Goal: Information Seeking & Learning: Understand process/instructions

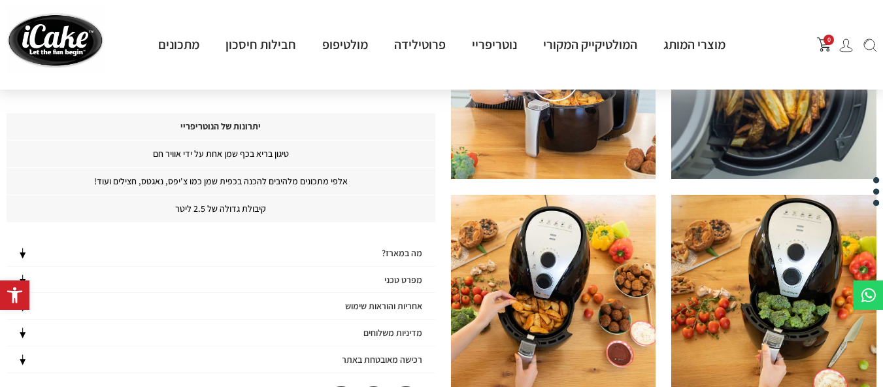
scroll to position [458, 0]
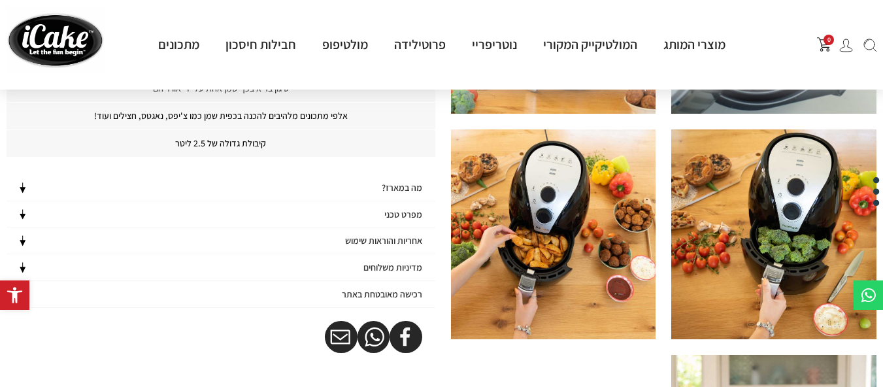
click at [407, 212] on h4 "מפרט טכני" at bounding box center [403, 214] width 38 height 11
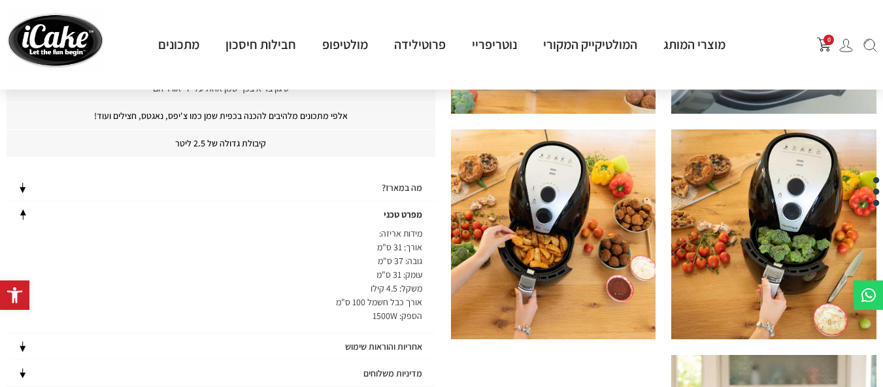
scroll to position [588, 0]
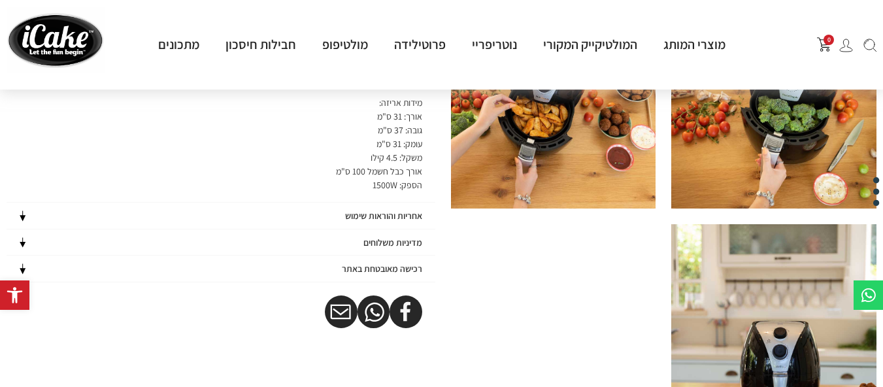
click at [396, 217] on h4 "אחריות והוראות שימוש" at bounding box center [383, 215] width 77 height 11
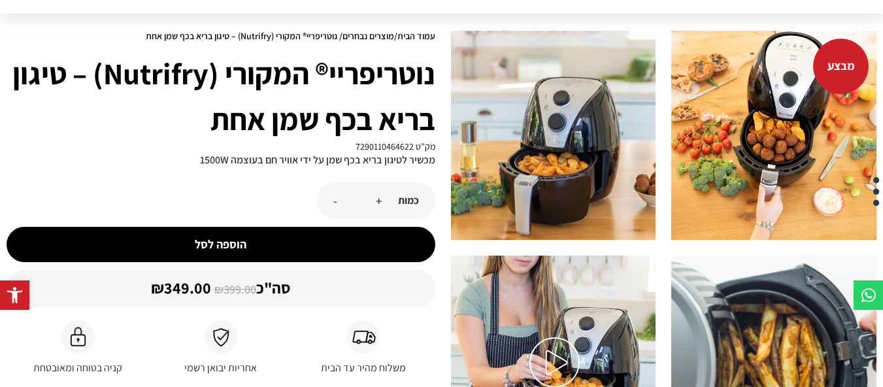
scroll to position [0, 0]
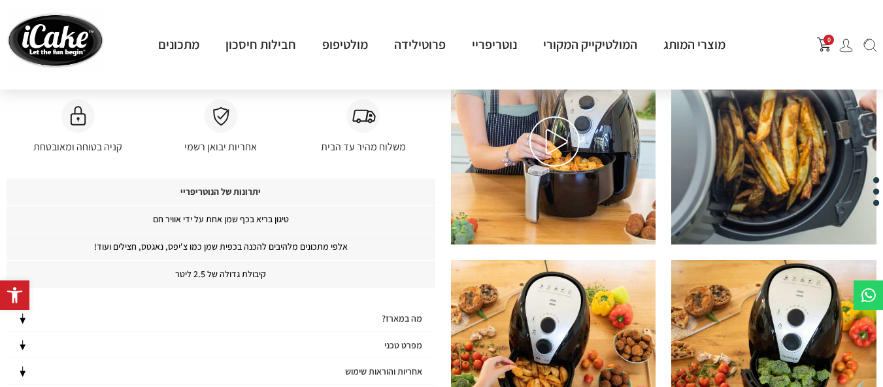
scroll to position [392, 0]
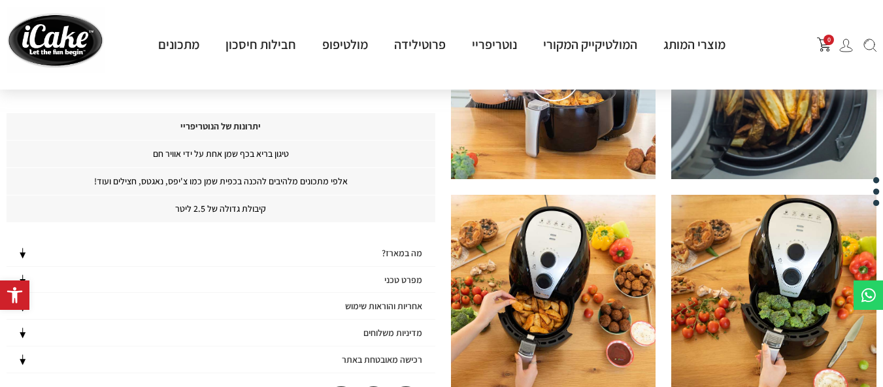
click at [401, 275] on h4 "מפרט טכני" at bounding box center [403, 280] width 38 height 11
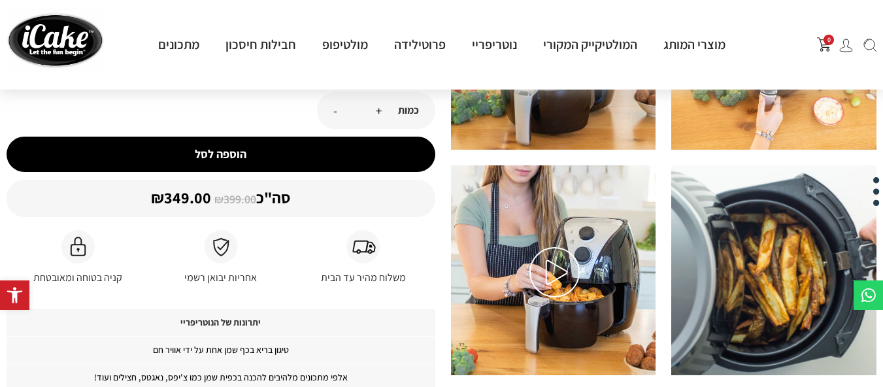
scroll to position [261, 0]
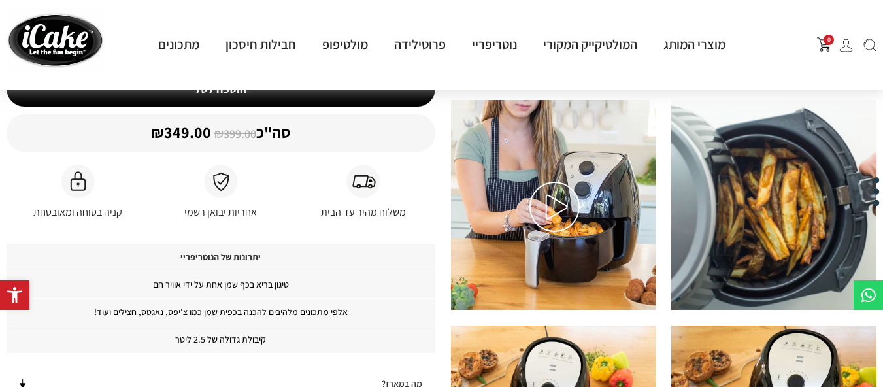
click at [244, 256] on h4 "יתרונות של הנוטריפריי" at bounding box center [221, 257] width 429 height 27
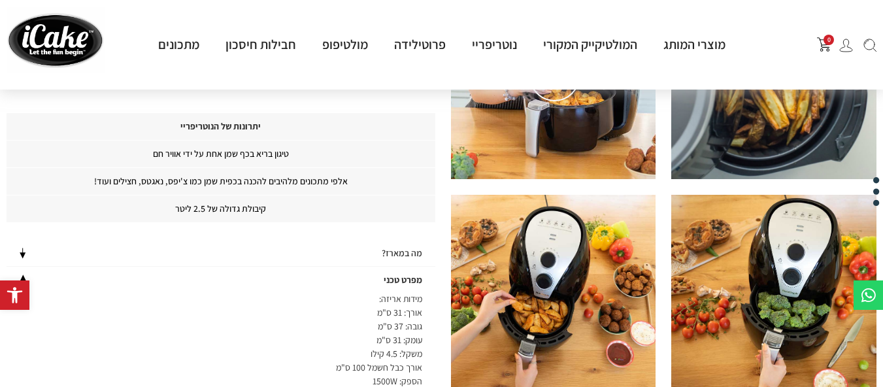
click at [395, 252] on h4 "מה במארז?" at bounding box center [402, 253] width 41 height 11
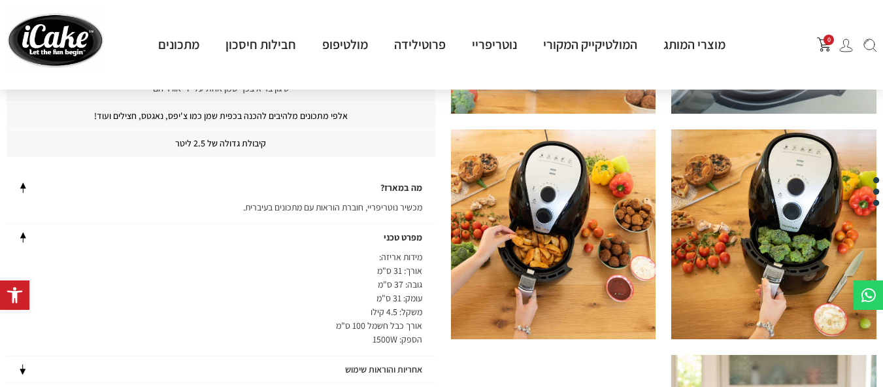
scroll to position [654, 0]
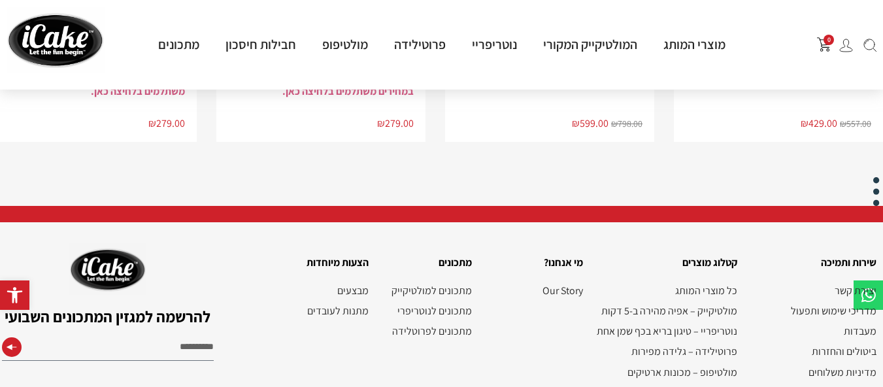
scroll to position [1871, 0]
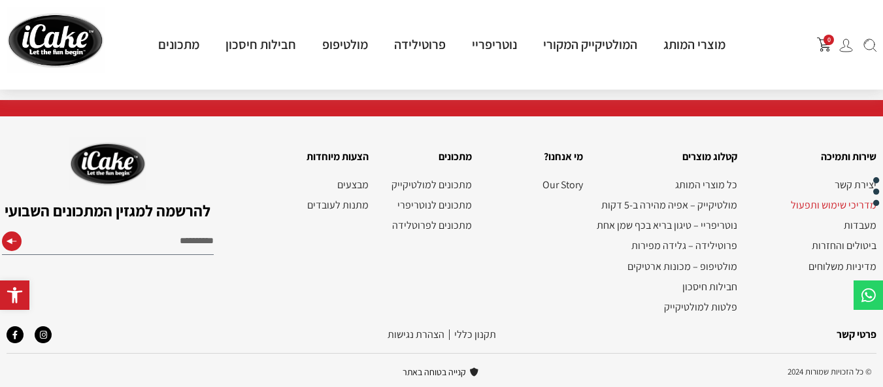
click at [821, 203] on link "מדריכי שימוש ותפעול" at bounding box center [813, 205] width 127 height 12
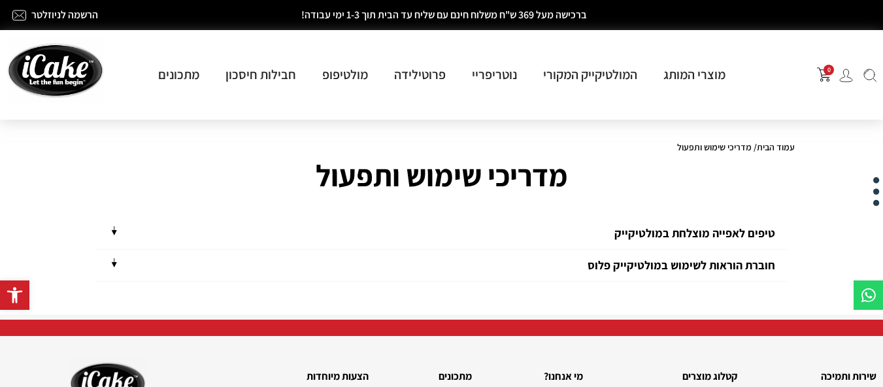
click at [116, 267] on icon at bounding box center [114, 263] width 12 height 12
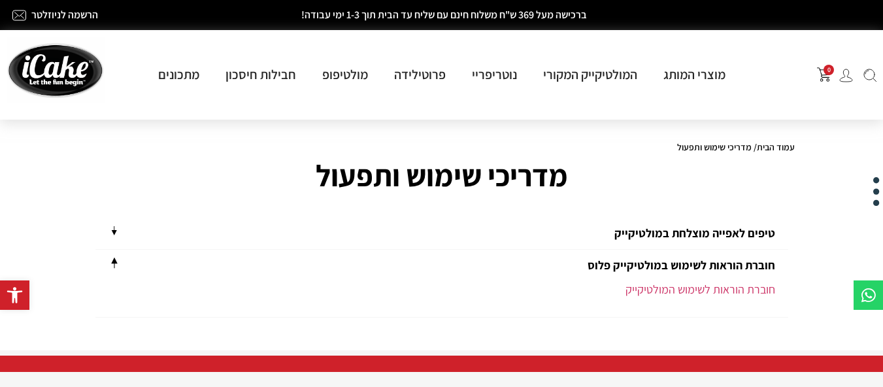
scroll to position [65, 0]
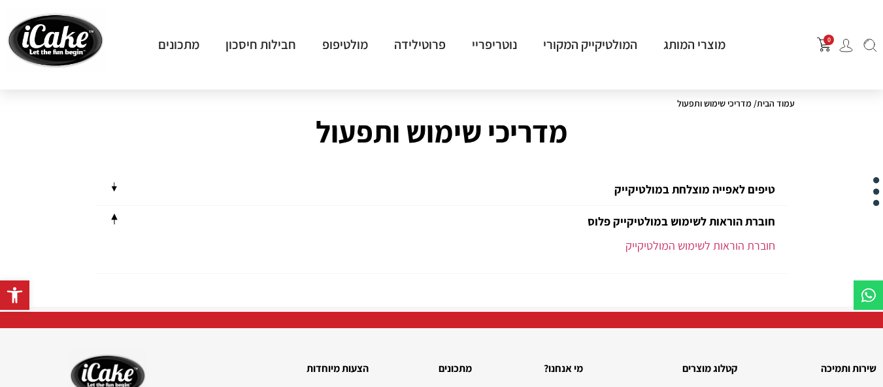
click at [116, 184] on icon at bounding box center [114, 187] width 12 height 12
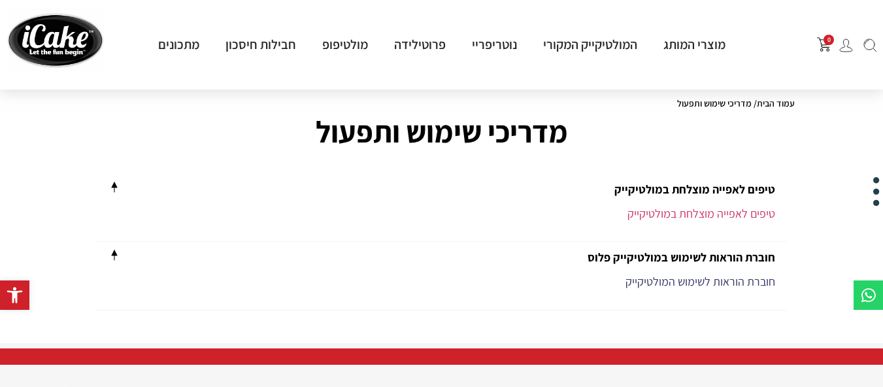
click at [690, 279] on link "חוברת הוראות לשימוש המולטיקייק" at bounding box center [701, 281] width 150 height 15
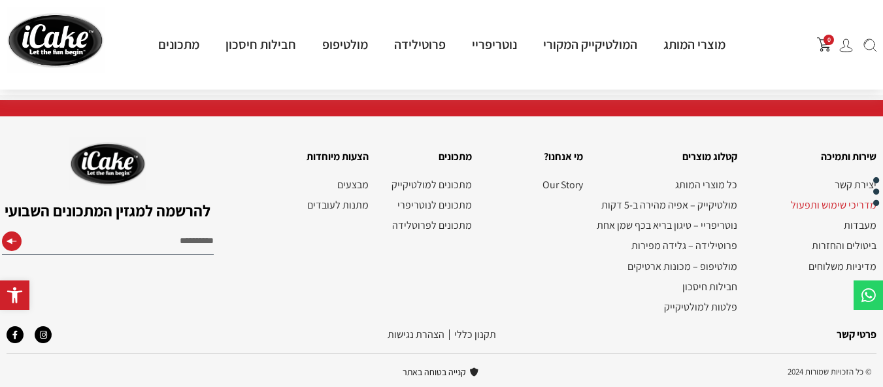
click at [852, 332] on link "פרטי קשר" at bounding box center [857, 334] width 40 height 14
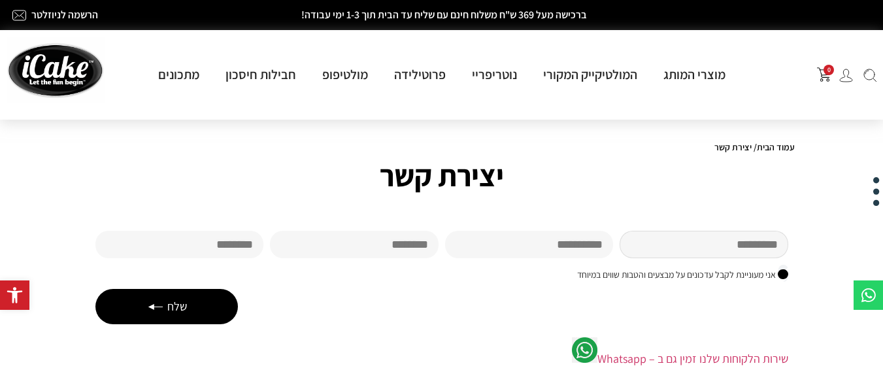
click at [717, 244] on input "שם פרטי" at bounding box center [704, 244] width 169 height 27
type input "****"
click at [575, 242] on input "שם משפחה" at bounding box center [529, 244] width 169 height 27
type input "***"
click at [344, 238] on input "Email" at bounding box center [354, 244] width 169 height 27
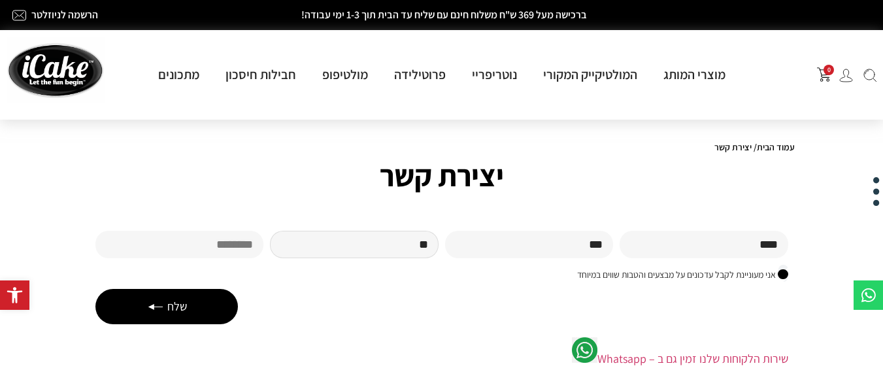
type input "*"
type input "**********"
click at [154, 311] on button "שלח" at bounding box center [166, 306] width 142 height 35
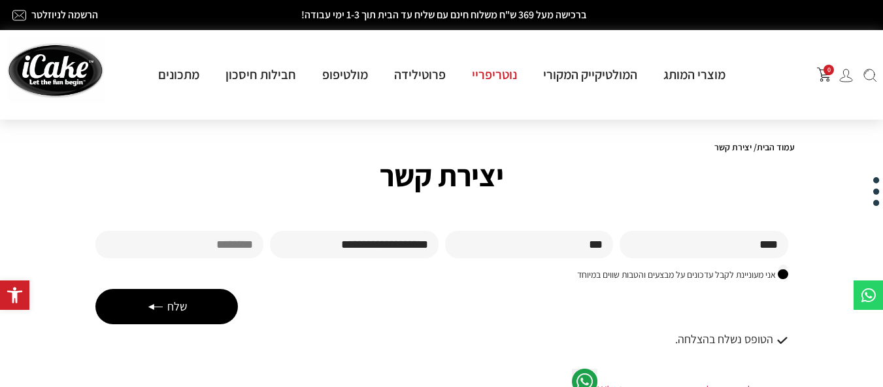
click at [493, 75] on link "נוטריפריי" at bounding box center [494, 74] width 71 height 17
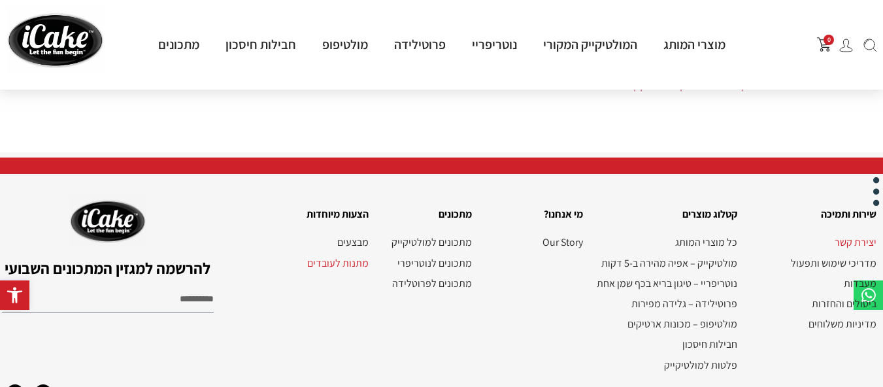
scroll to position [385, 0]
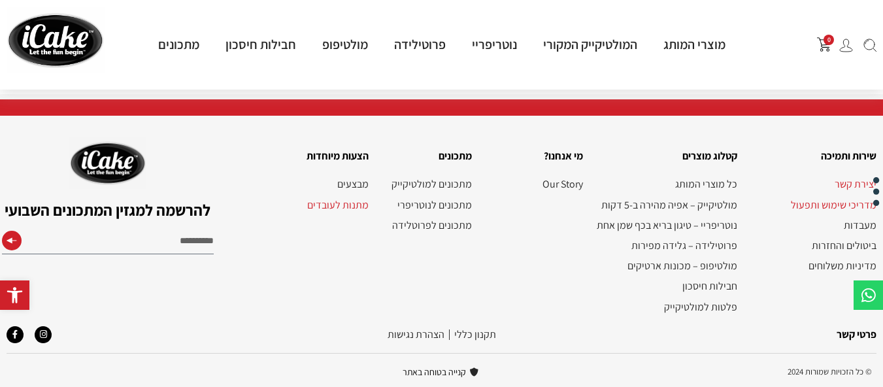
click at [835, 205] on link "מדריכי שימוש ותפעול" at bounding box center [813, 205] width 127 height 12
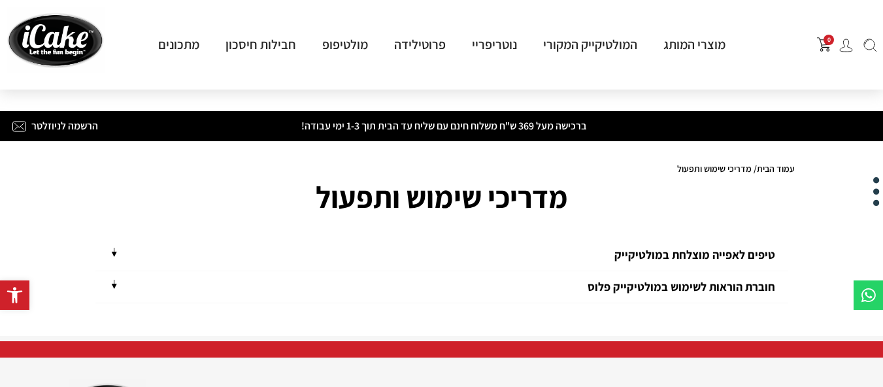
scroll to position [241, 0]
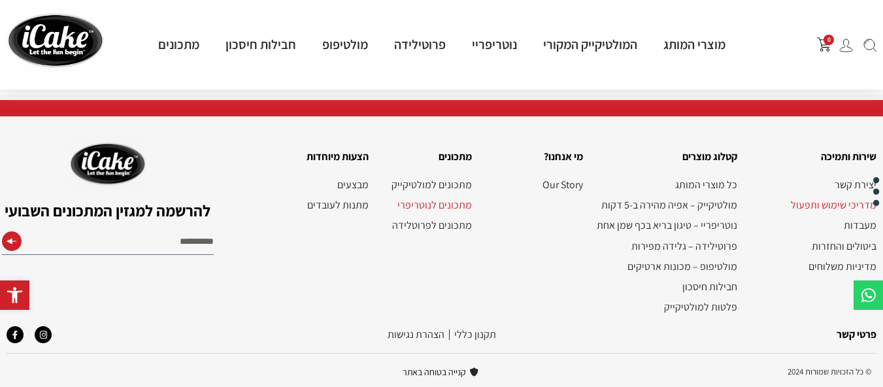
click at [416, 204] on link "מתכונים לנוטריפרי" at bounding box center [427, 205] width 90 height 12
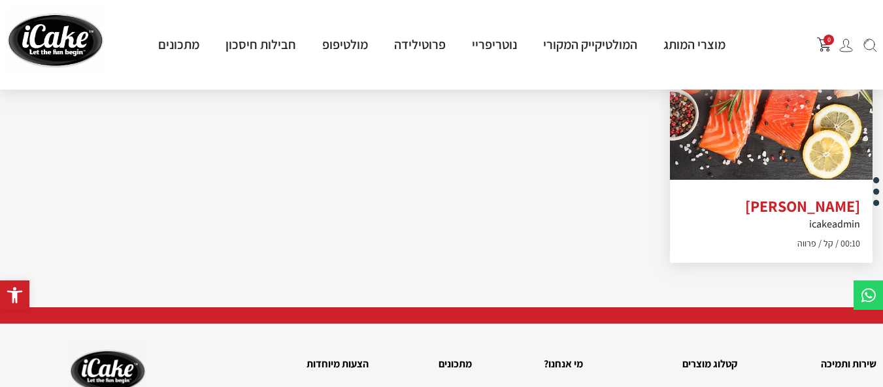
scroll to position [1373, 0]
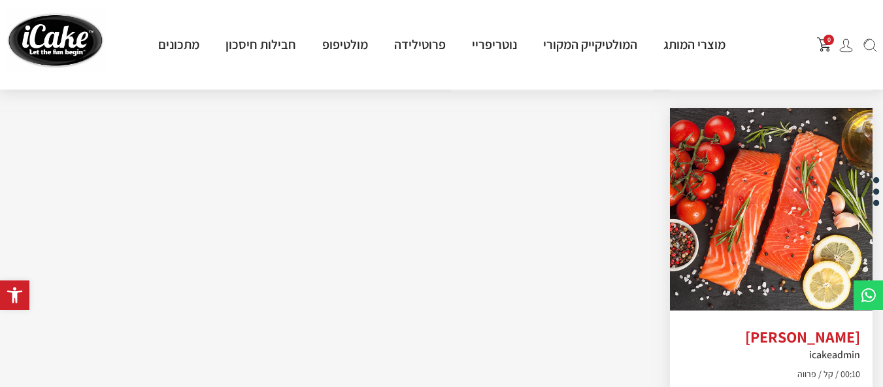
click at [770, 186] on img at bounding box center [771, 209] width 203 height 203
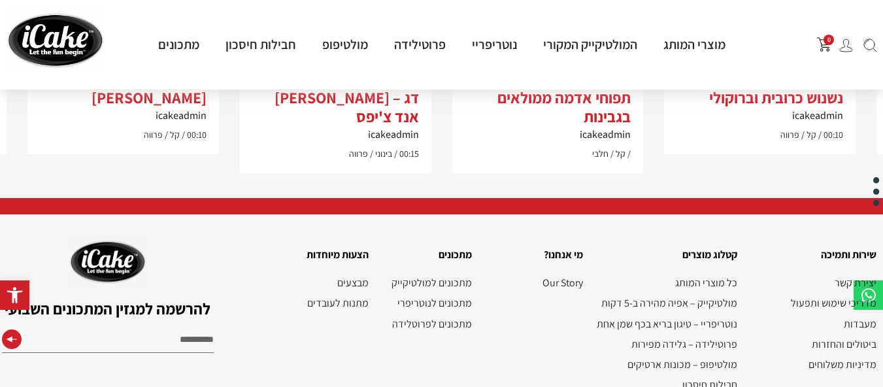
scroll to position [2909, 0]
